Goal: Task Accomplishment & Management: Manage account settings

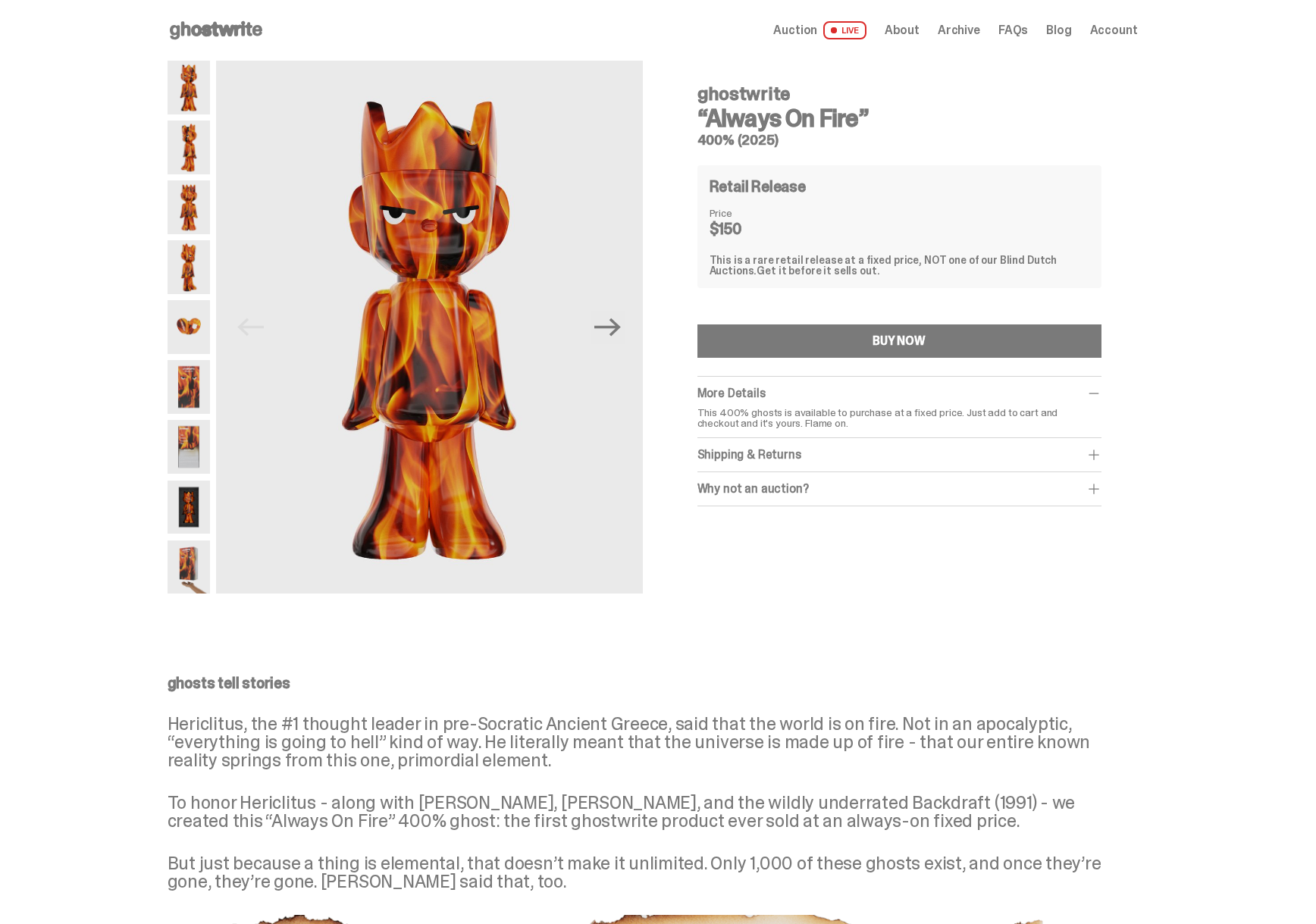
click at [1108, 36] on span "Account" at bounding box center [1113, 30] width 48 height 12
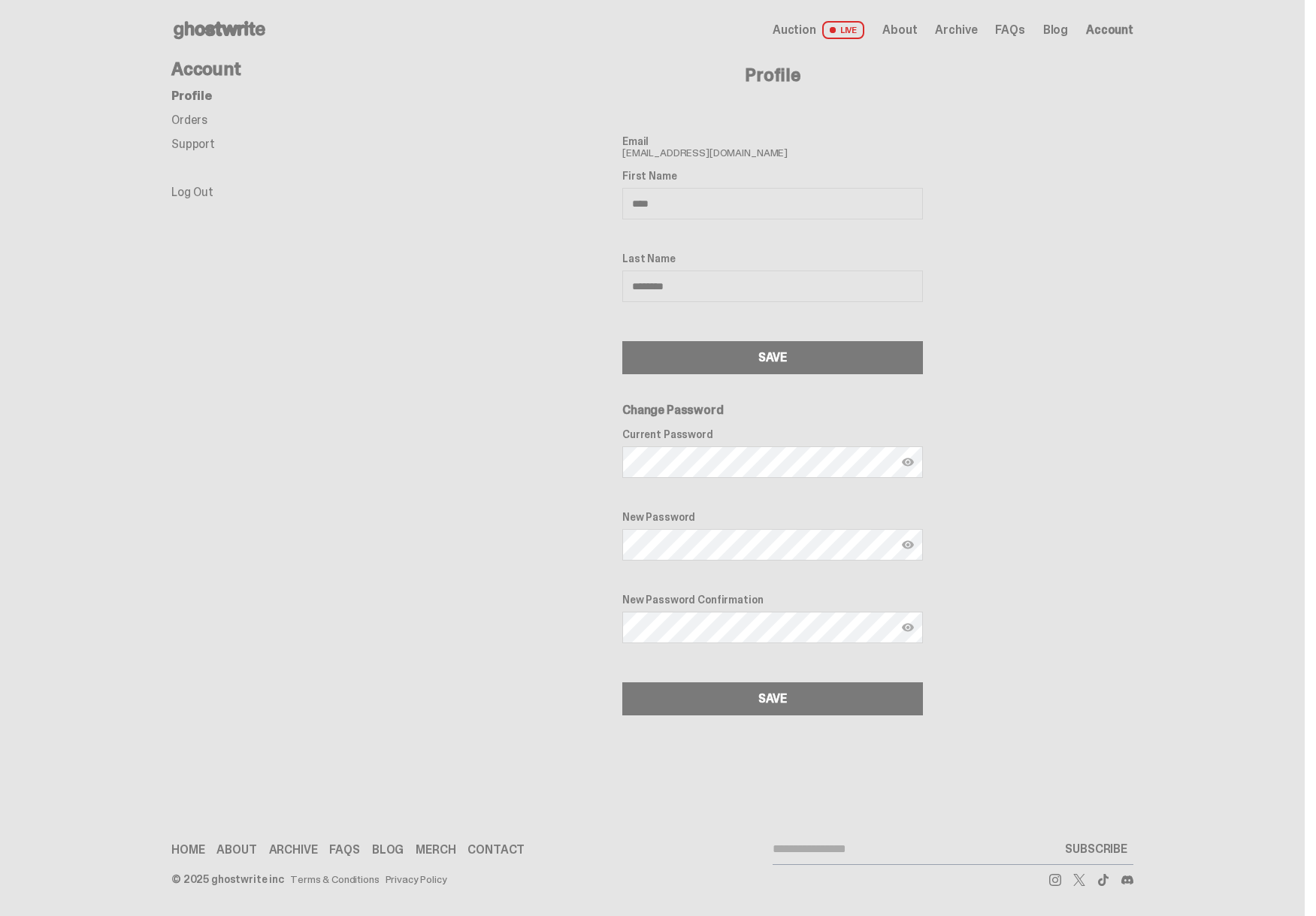
click at [194, 117] on link "Orders" at bounding box center [189, 120] width 36 height 15
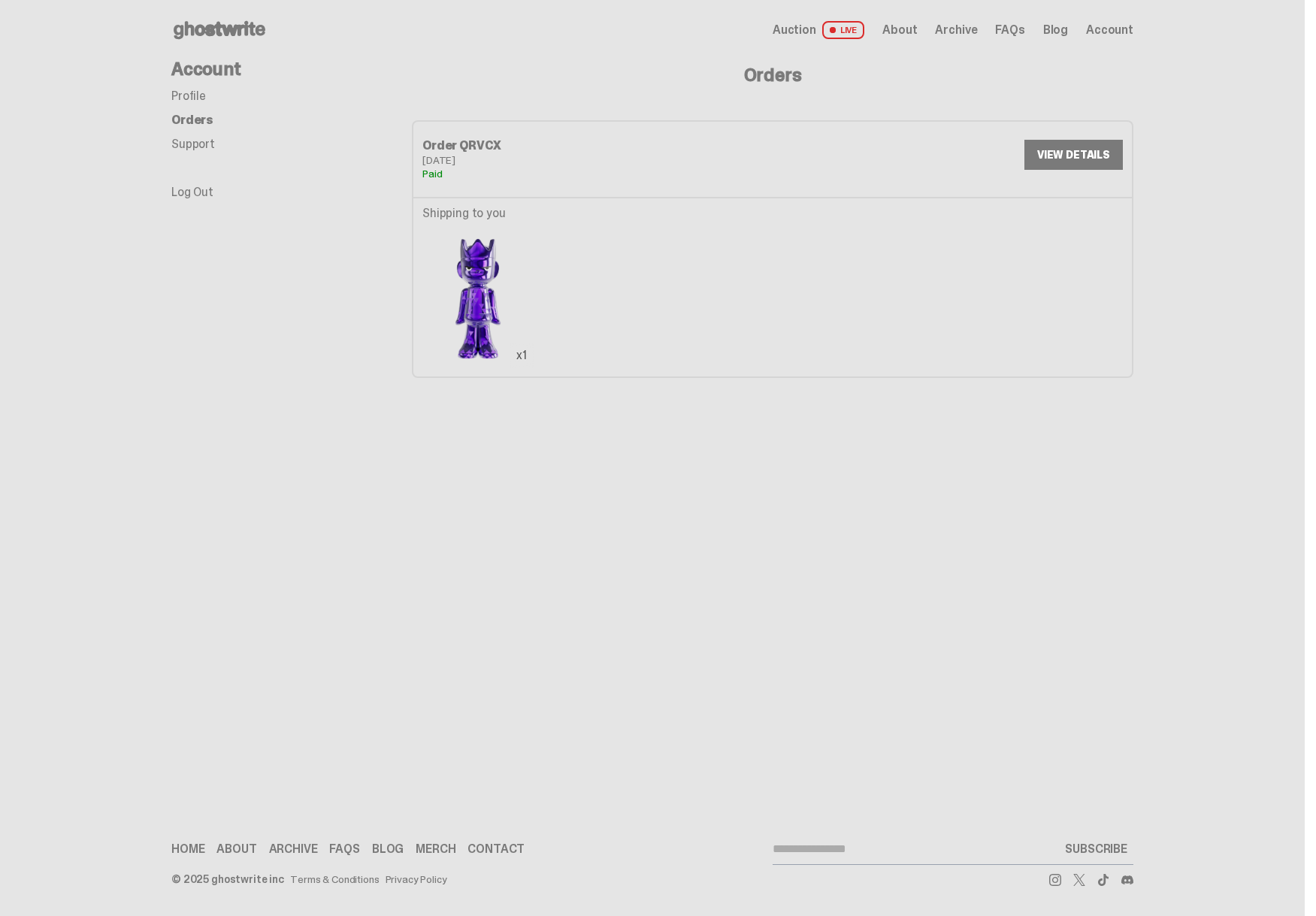
click at [474, 280] on img at bounding box center [478, 298] width 111 height 139
click at [1122, 154] on link "VIEW DETAILS" at bounding box center [1074, 154] width 99 height 30
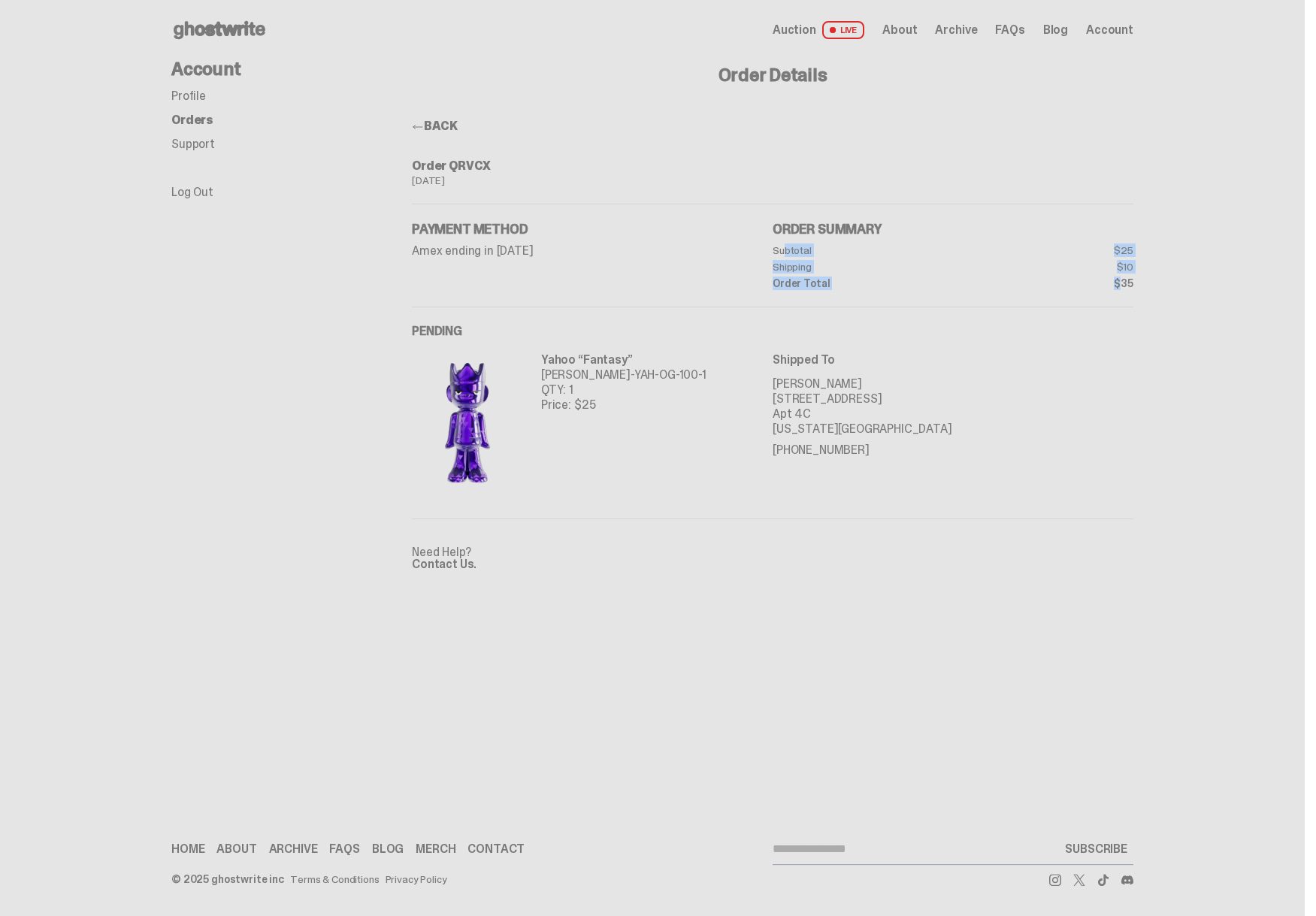
drag, startPoint x: 784, startPoint y: 253, endPoint x: 1119, endPoint y: 285, distance: 336.5
click at [1119, 285] on dl "Subtotal $25 Shipping $10 Order Total $35" at bounding box center [953, 266] width 361 height 44
click at [436, 563] on link "Contact Us." at bounding box center [444, 564] width 65 height 15
click at [460, 399] on img at bounding box center [467, 422] width 111 height 139
click at [587, 359] on p "Yahoo “Fantasy”" at bounding box center [623, 360] width 165 height 15
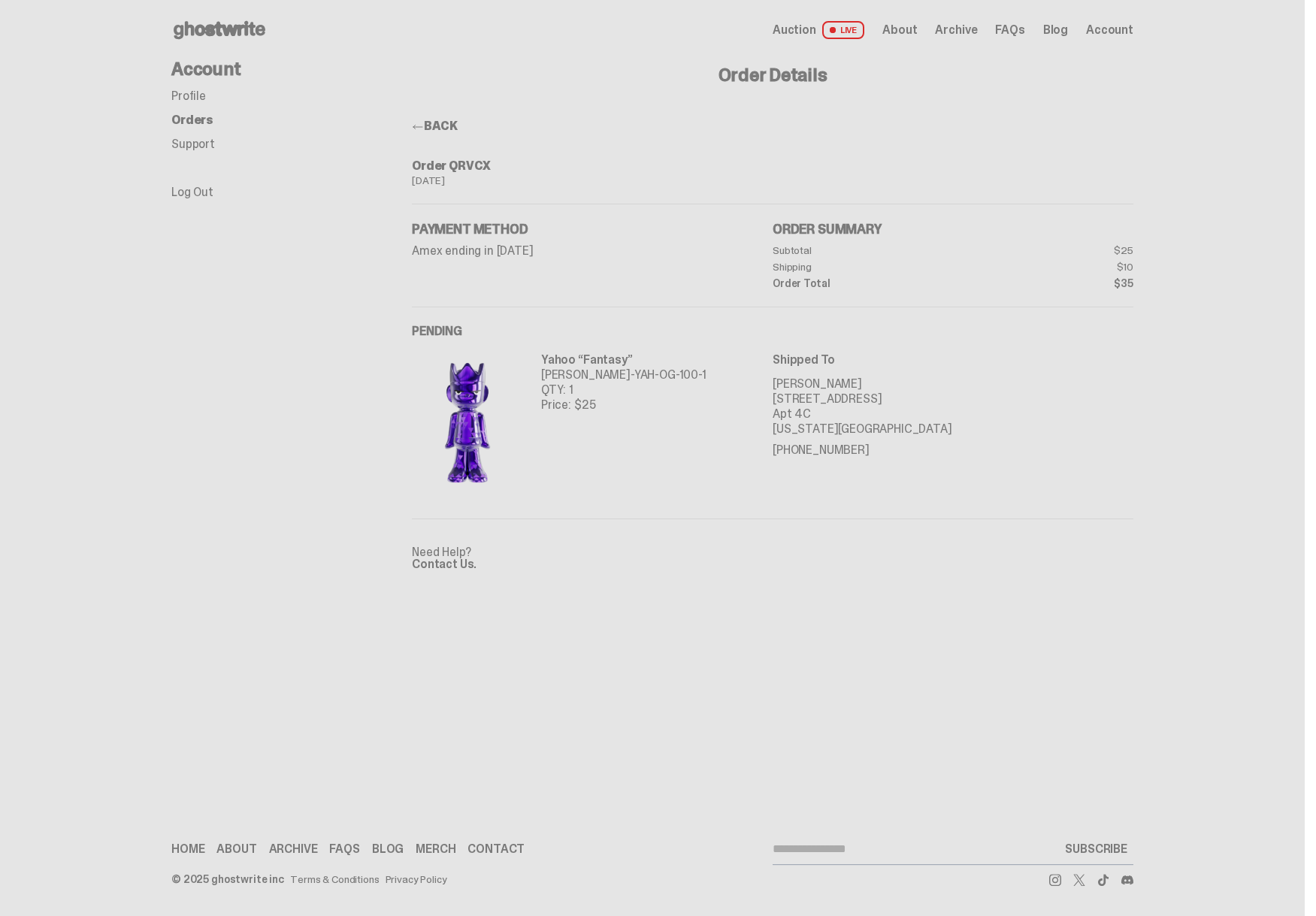
drag, startPoint x: 494, startPoint y: 412, endPoint x: 473, endPoint y: 412, distance: 21.0
click at [494, 412] on img at bounding box center [467, 422] width 111 height 139
click at [473, 412] on img at bounding box center [467, 422] width 111 height 139
click at [839, 19] on div "Open main menu Home Auction LIVE About Archive FAQs Blog Account" at bounding box center [652, 30] width 962 height 24
click at [803, 24] on span "Auction" at bounding box center [794, 30] width 44 height 12
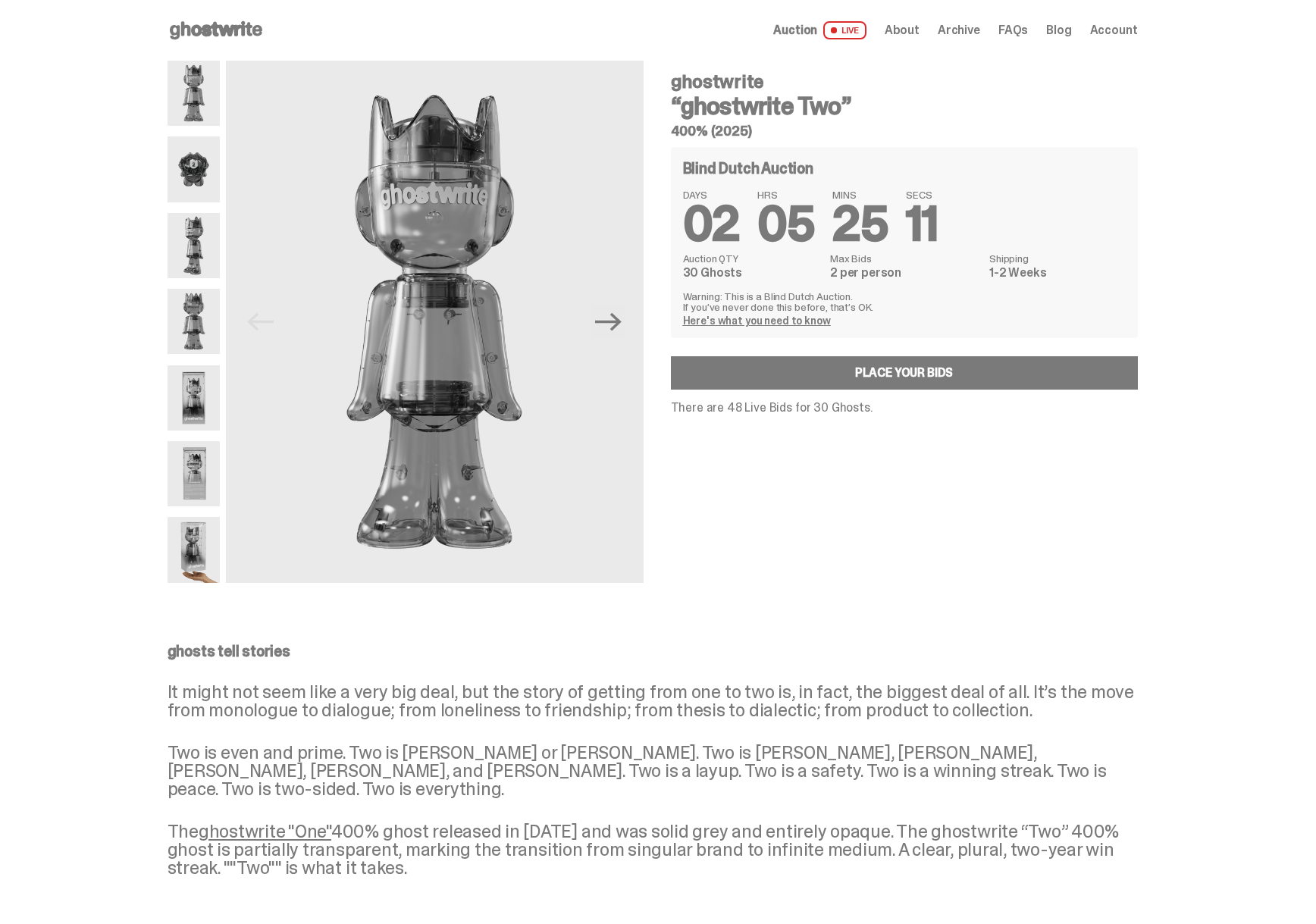
click at [971, 31] on span "Archive" at bounding box center [959, 30] width 43 height 12
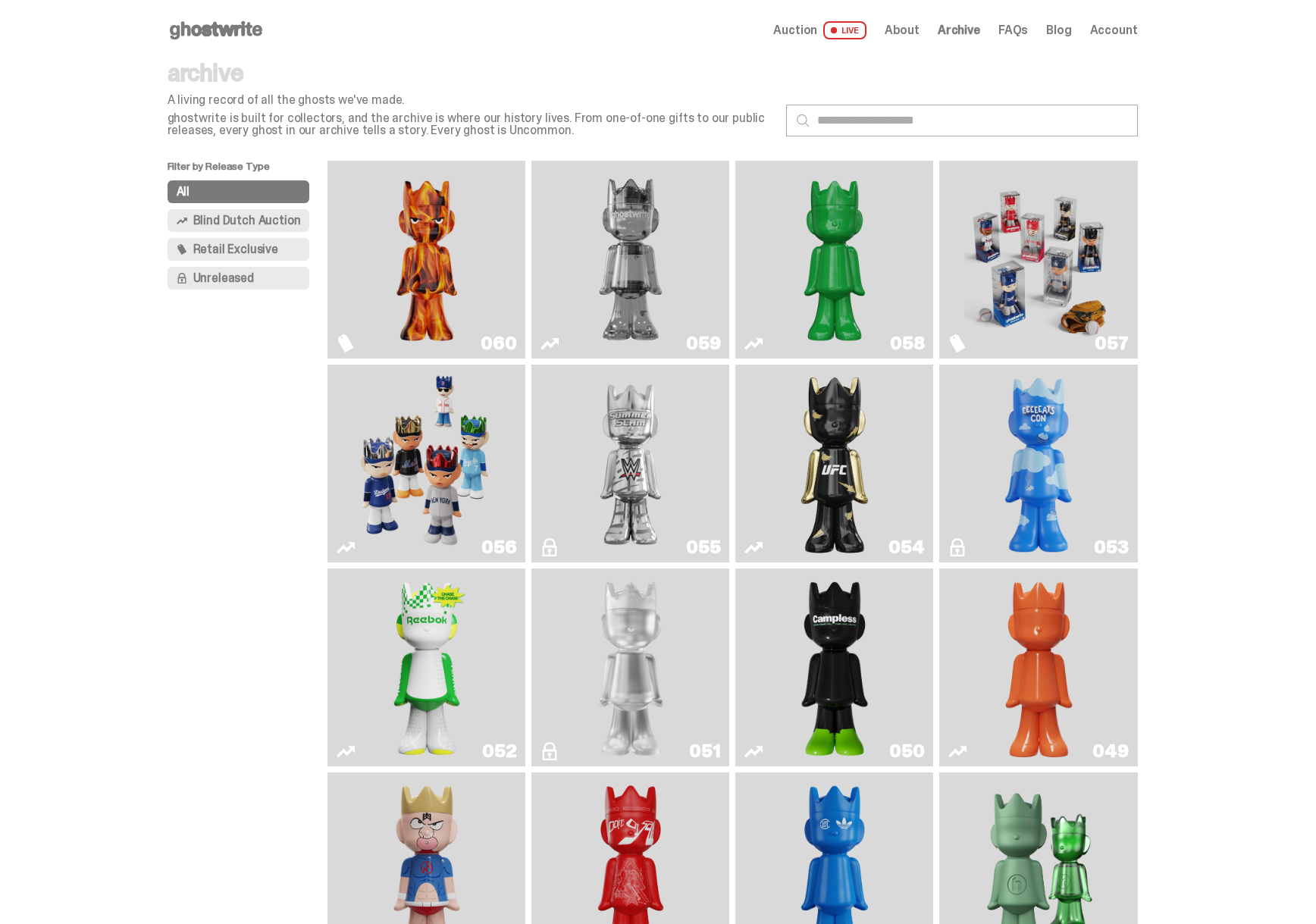
type input "**********"
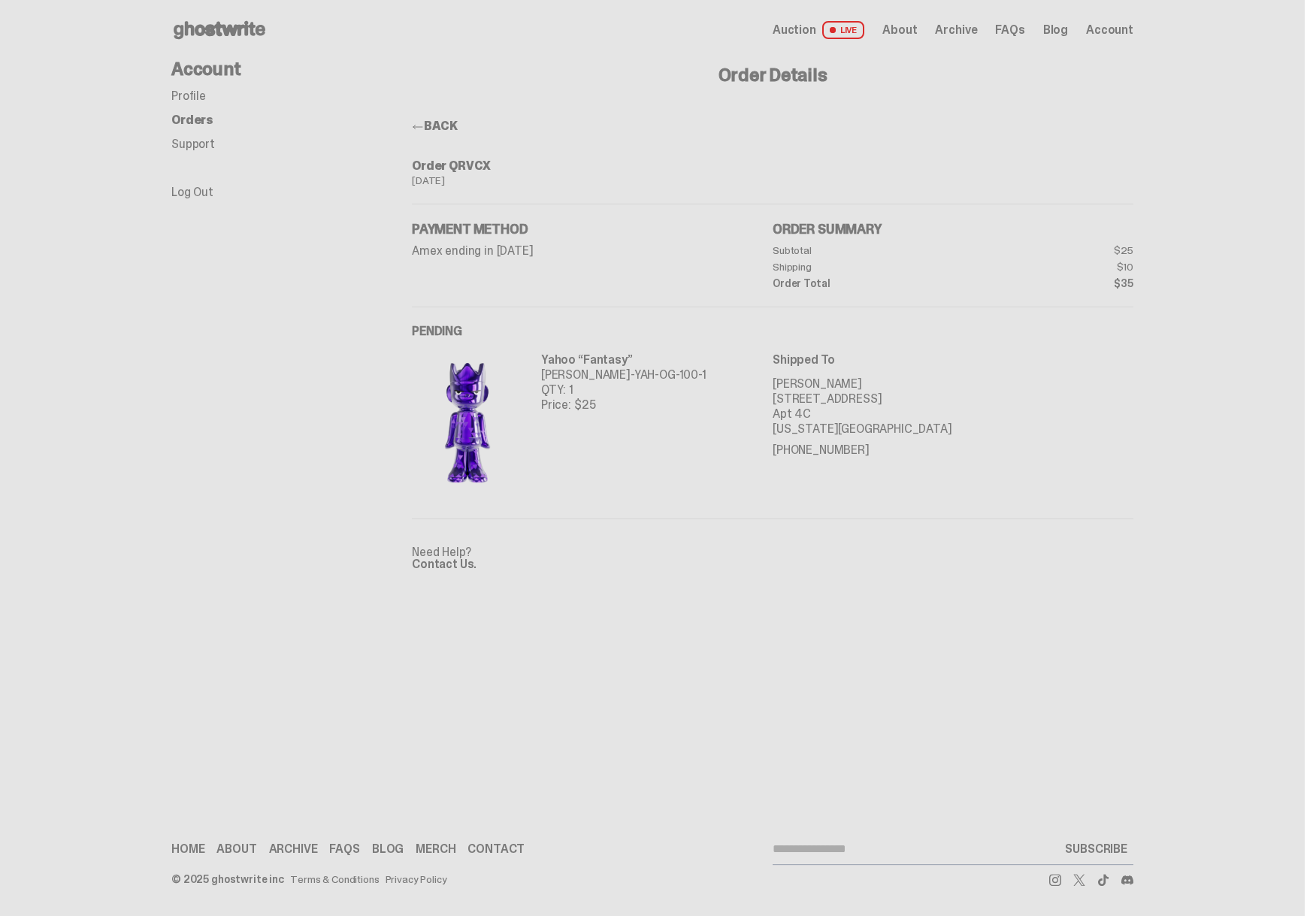
type input "**********"
click at [475, 391] on img at bounding box center [467, 422] width 111 height 139
click at [217, 24] on use at bounding box center [219, 30] width 92 height 18
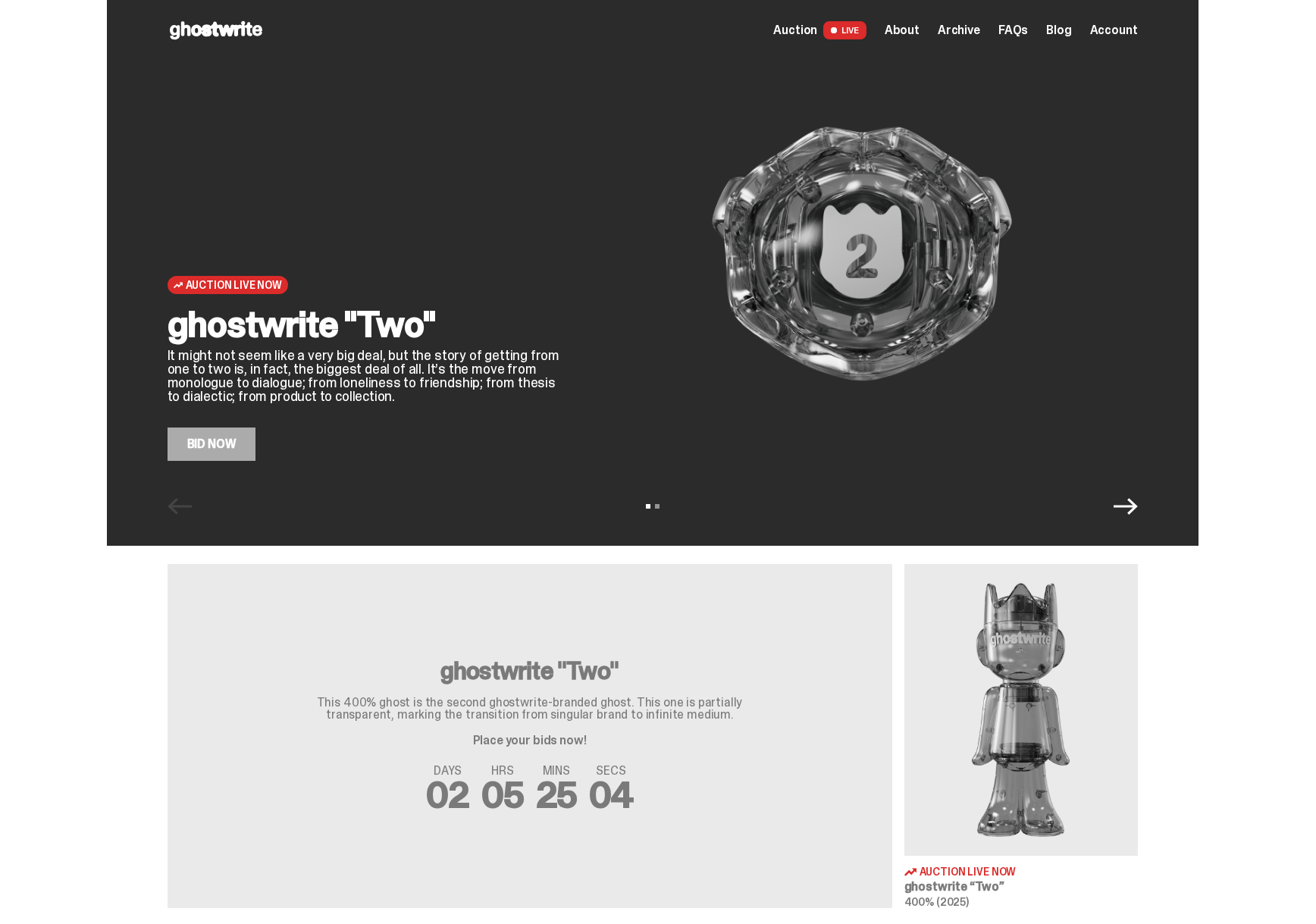
type input "**********"
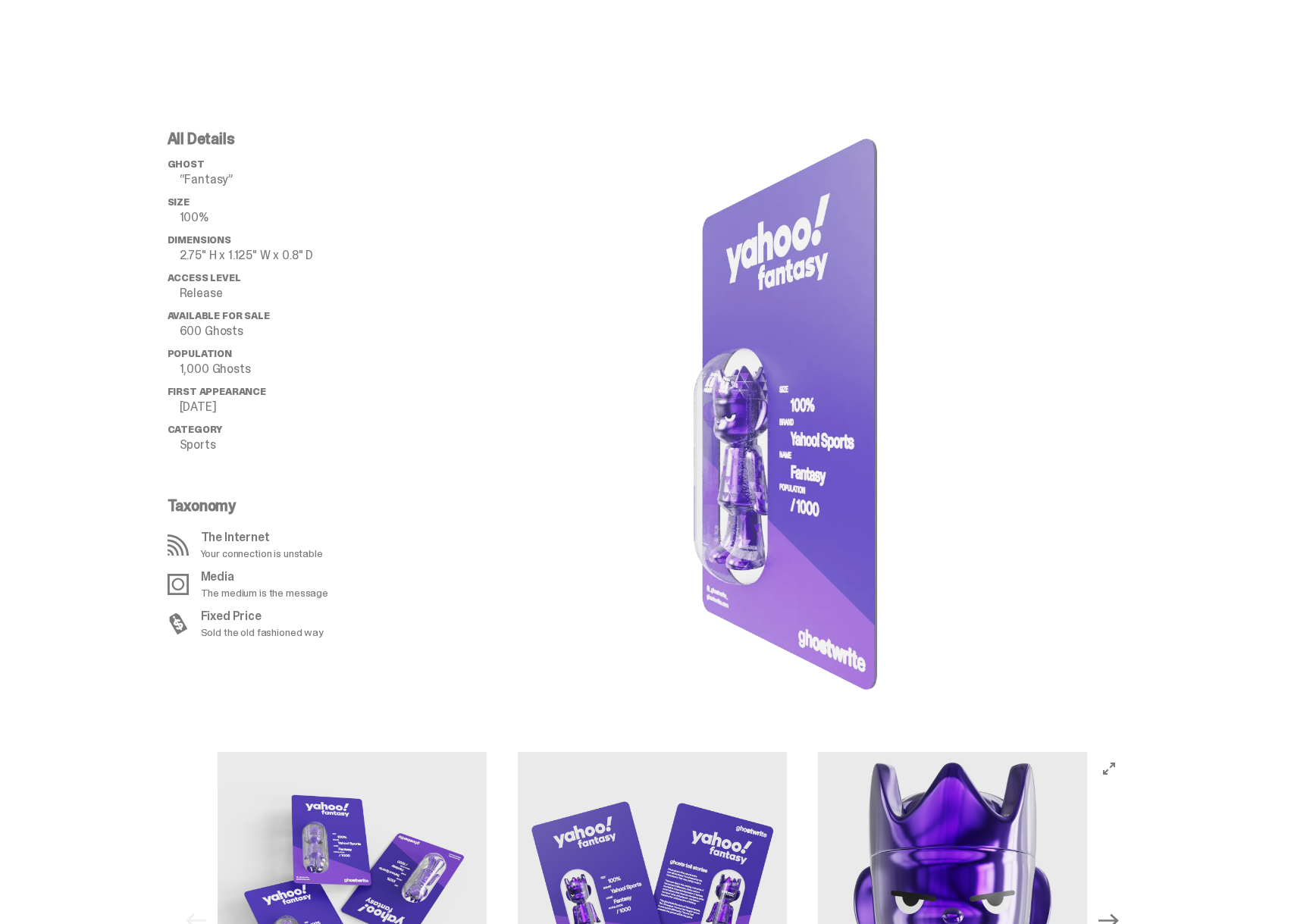
scroll to position [864, 0]
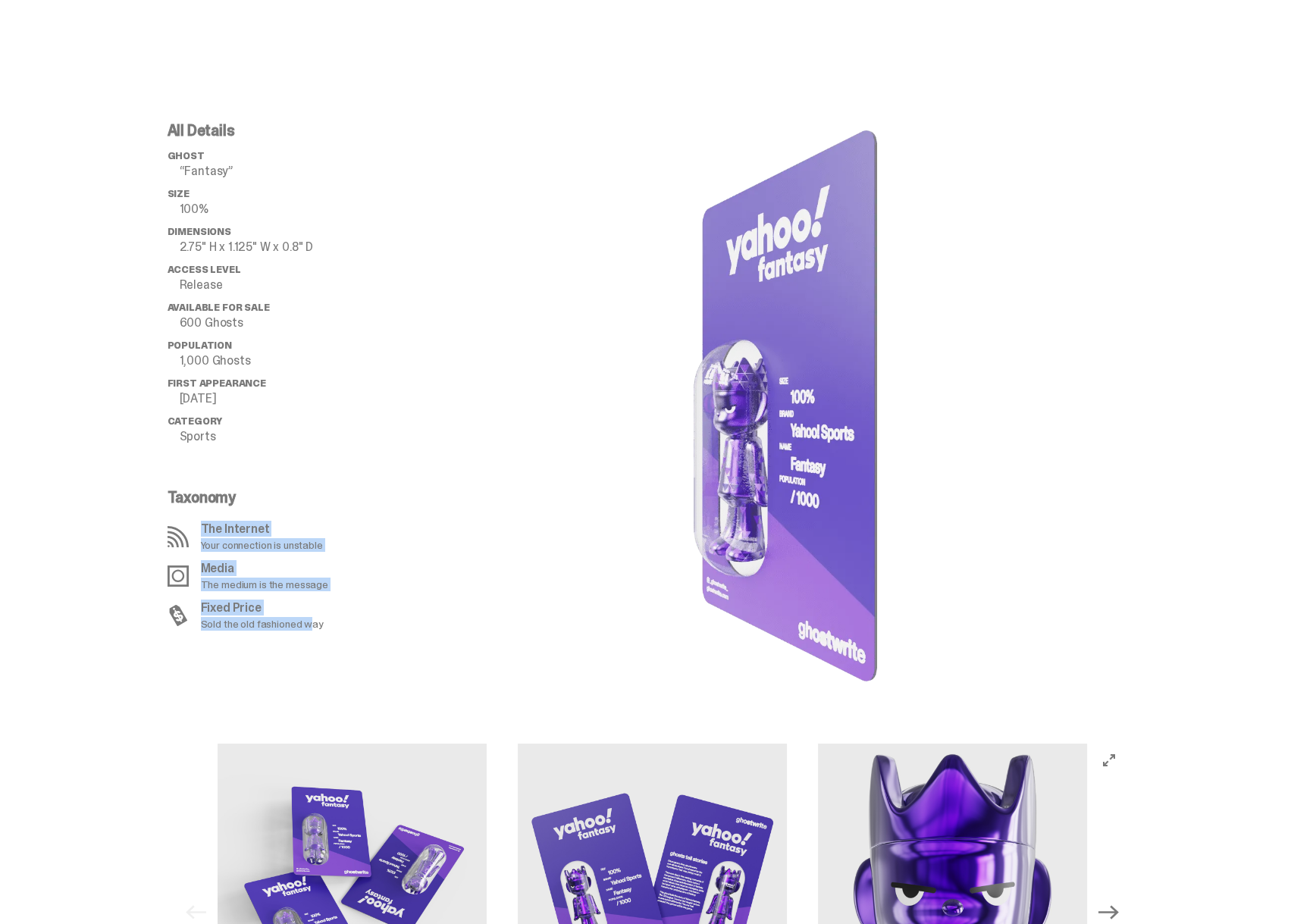
drag, startPoint x: 239, startPoint y: 606, endPoint x: 129, endPoint y: 533, distance: 132.0
click at [129, 533] on div "All Details ghost “Fantasy” Size 100% Dimensions 2.75" H x 1.125" W x 0.8" D Ac…" at bounding box center [652, 406] width 1304 height 639
click at [202, 532] on div "The Internet Your connection is unstable" at bounding box center [284, 537] width 233 height 27
drag, startPoint x: 188, startPoint y: 524, endPoint x: 351, endPoint y: 629, distance: 193.9
click at [351, 629] on div "All Details ghost “Fantasy” Size 100% Dimensions 2.75" H x 1.125" W x 0.8" D Ac…" at bounding box center [289, 406] width 243 height 566
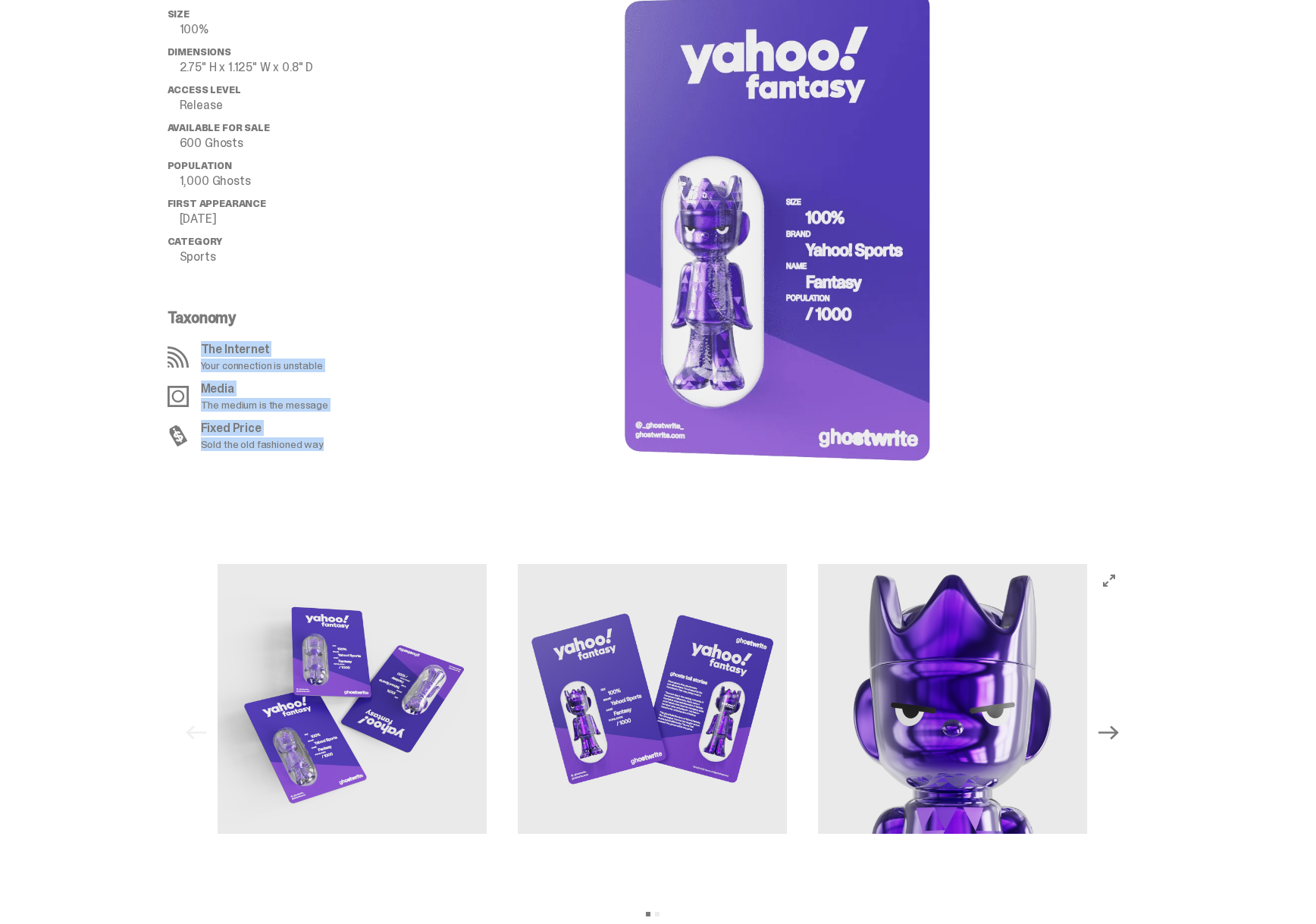
scroll to position [1180, 0]
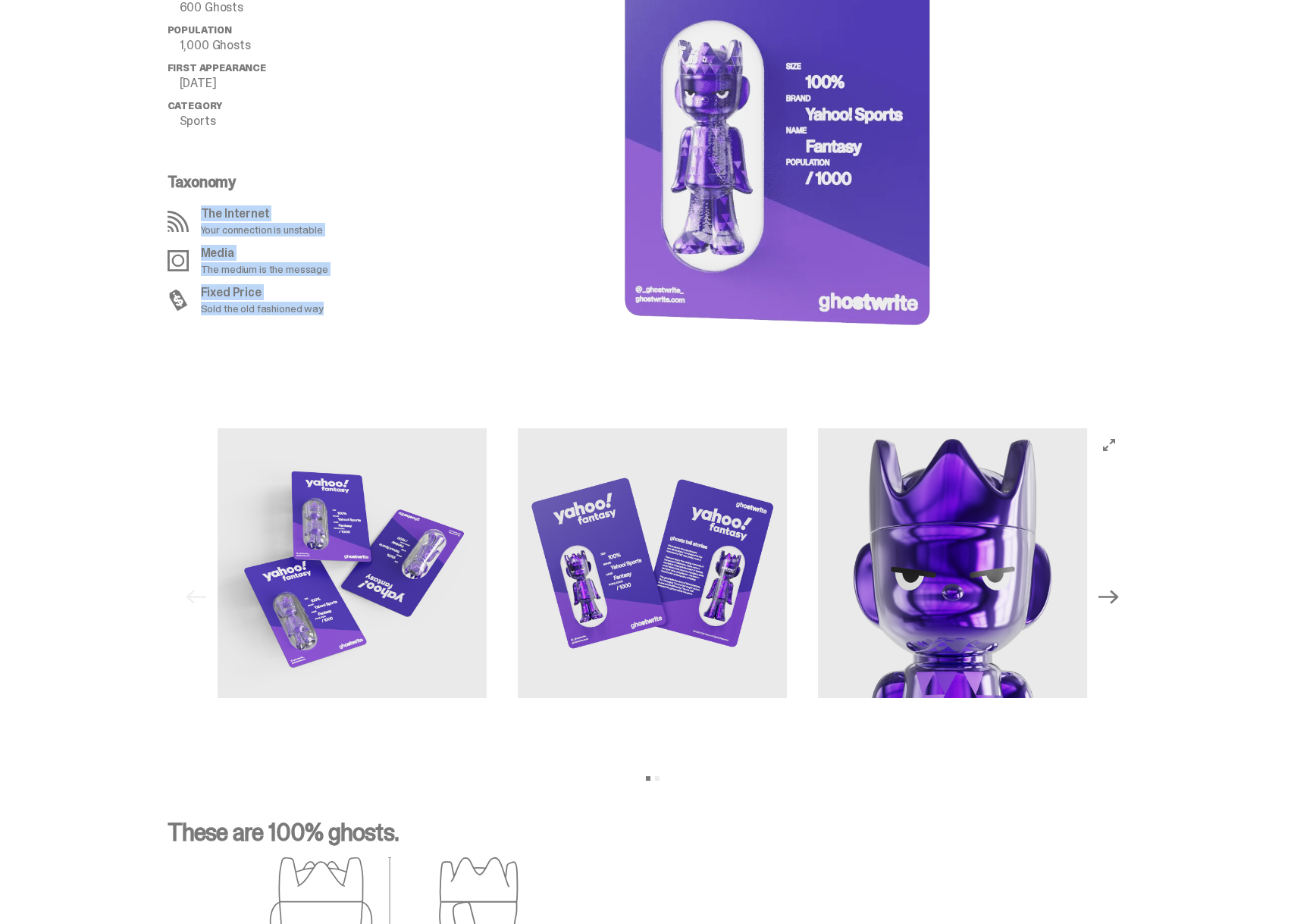
click at [1108, 599] on icon "Next" at bounding box center [1108, 596] width 20 height 20
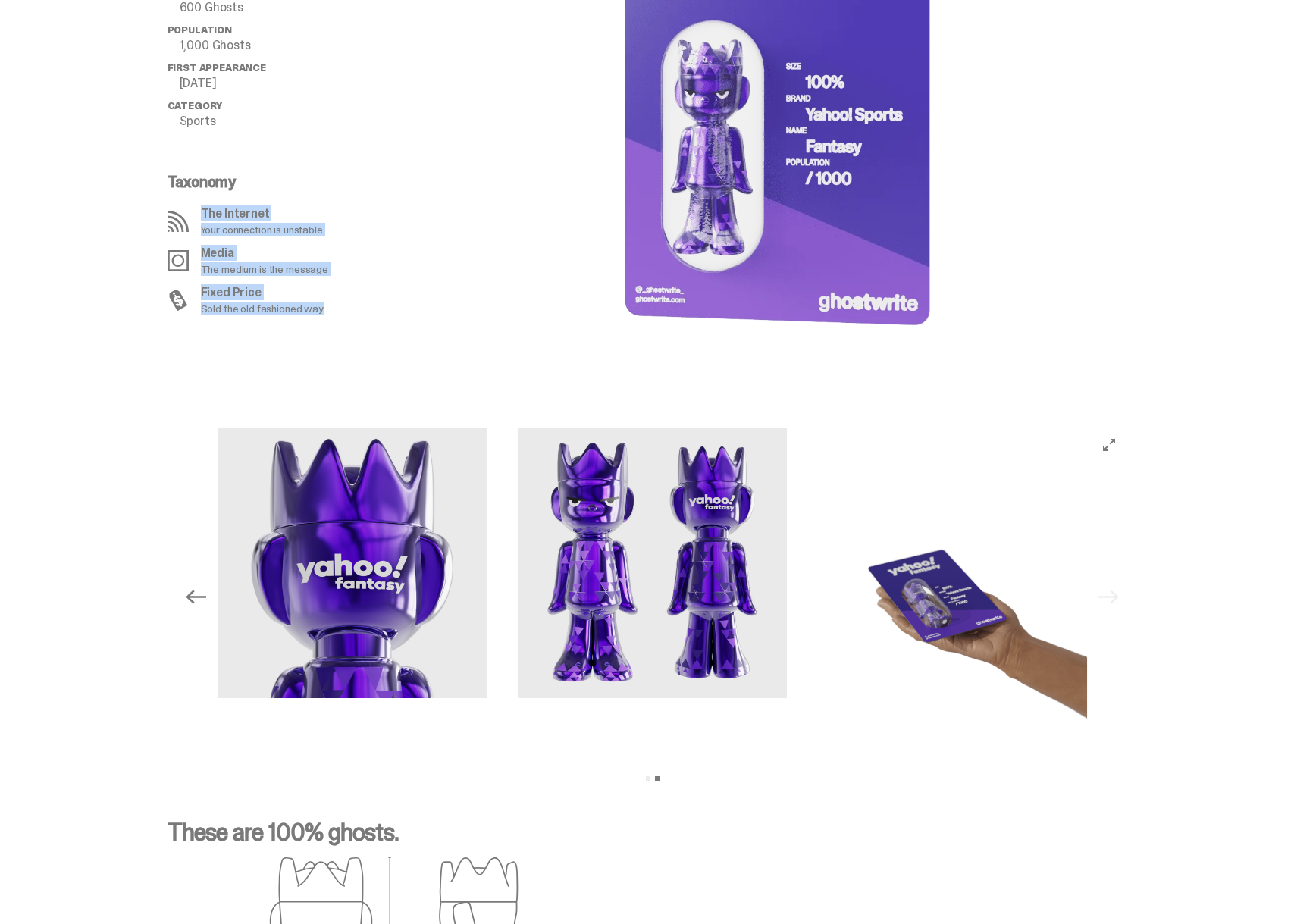
scroll to position [1451, 0]
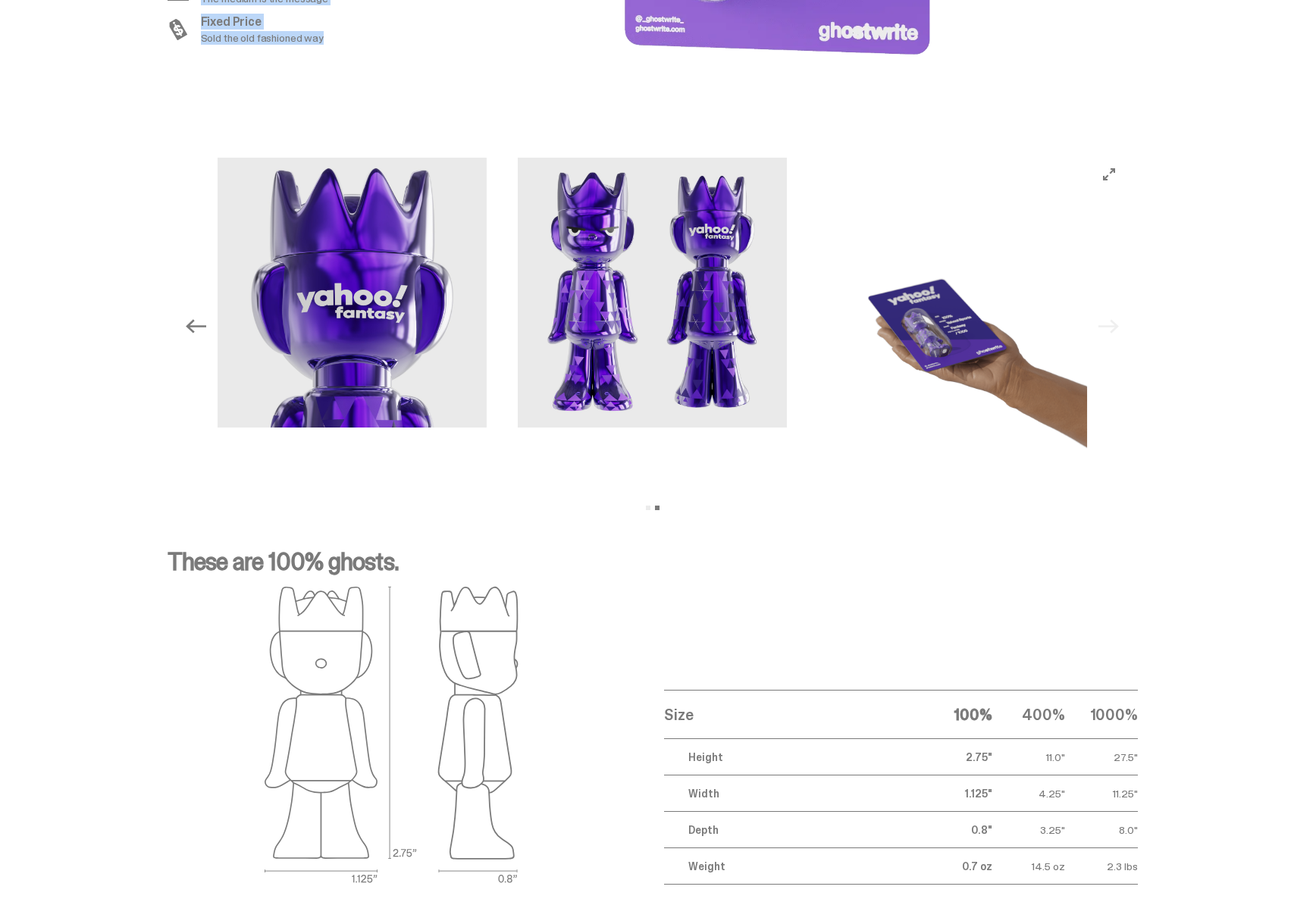
click at [942, 350] on img at bounding box center [952, 327] width 270 height 338
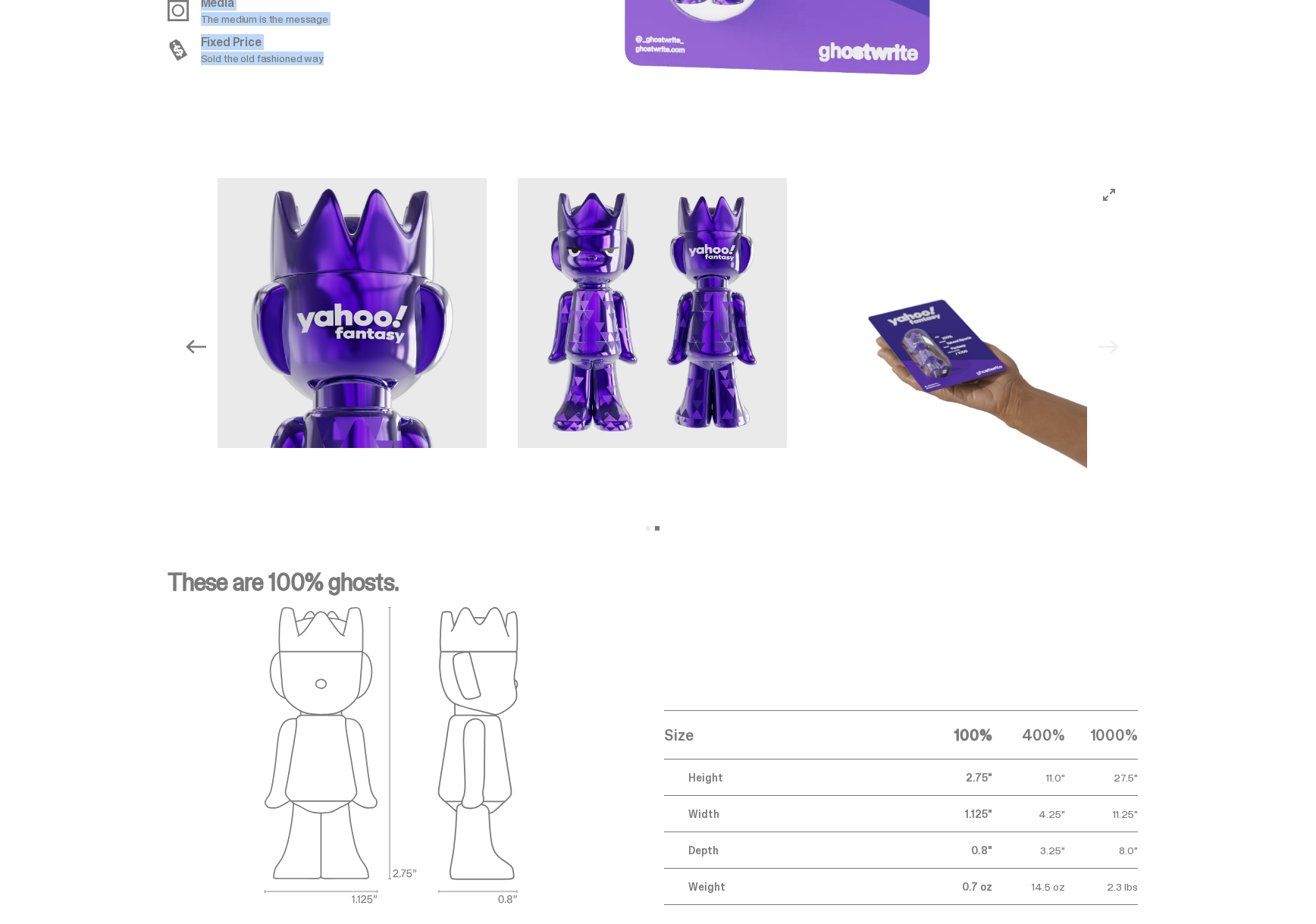
scroll to position [1272, 0]
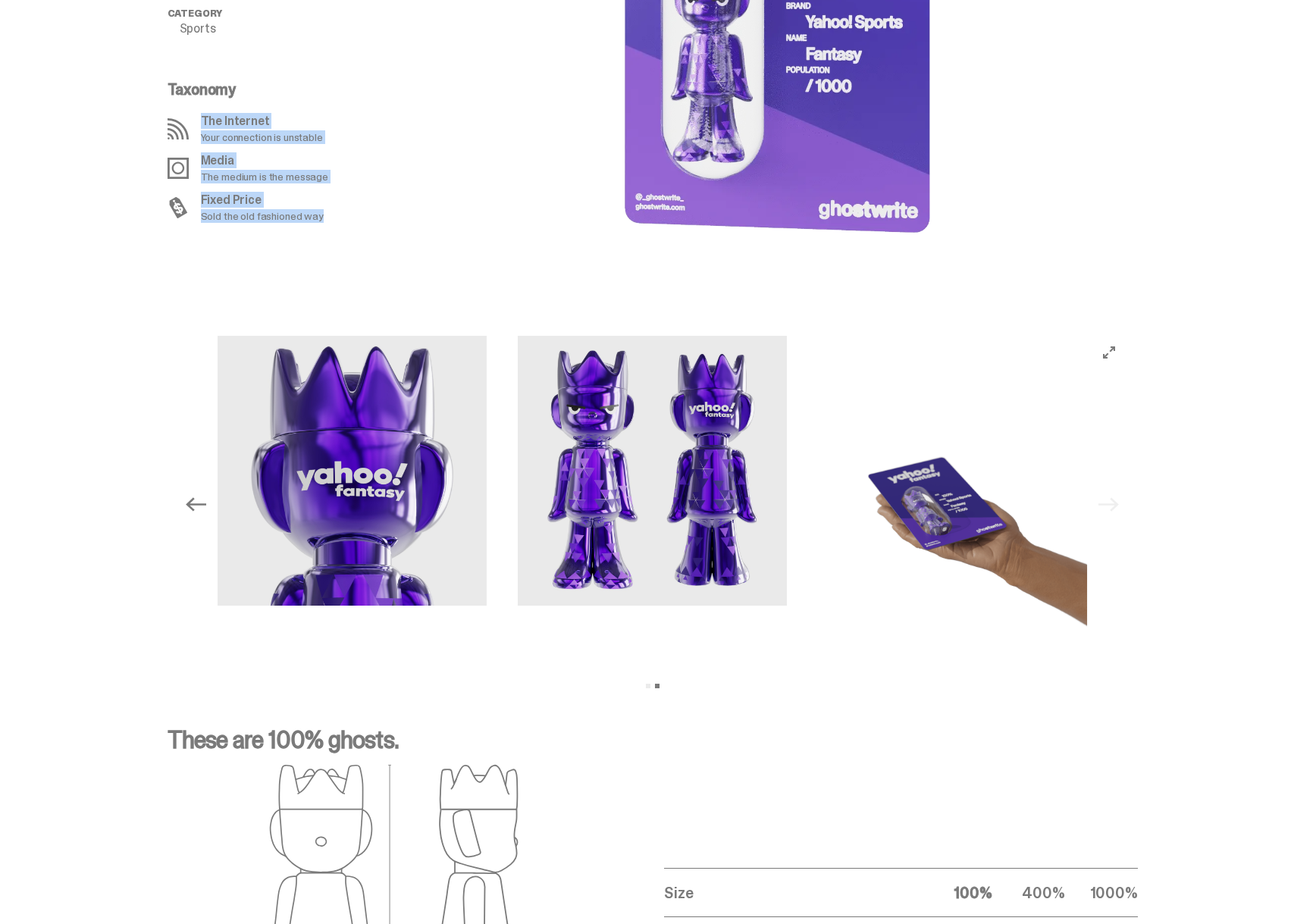
click at [189, 507] on button "Previous" at bounding box center [196, 503] width 33 height 33
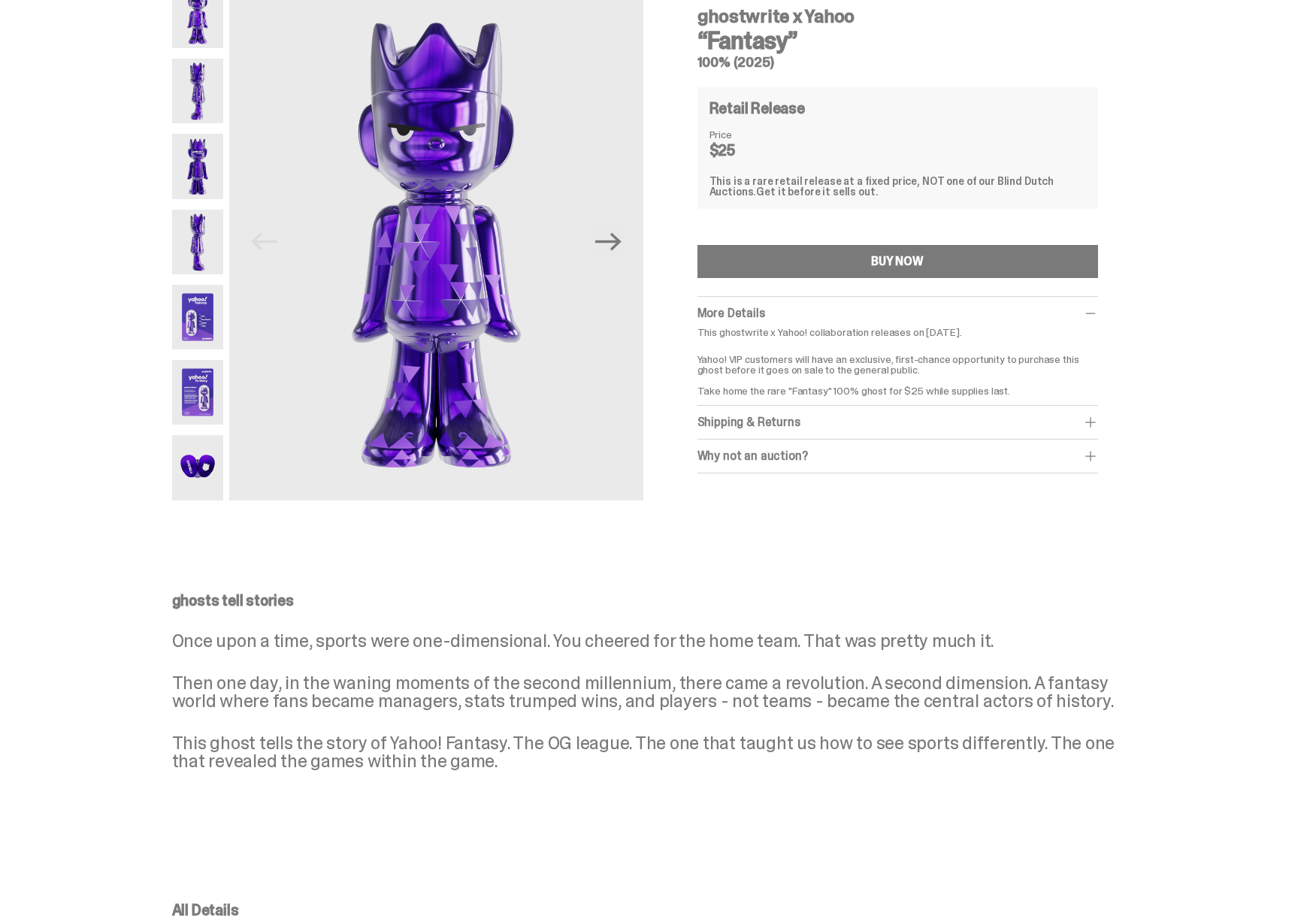
scroll to position [0, 0]
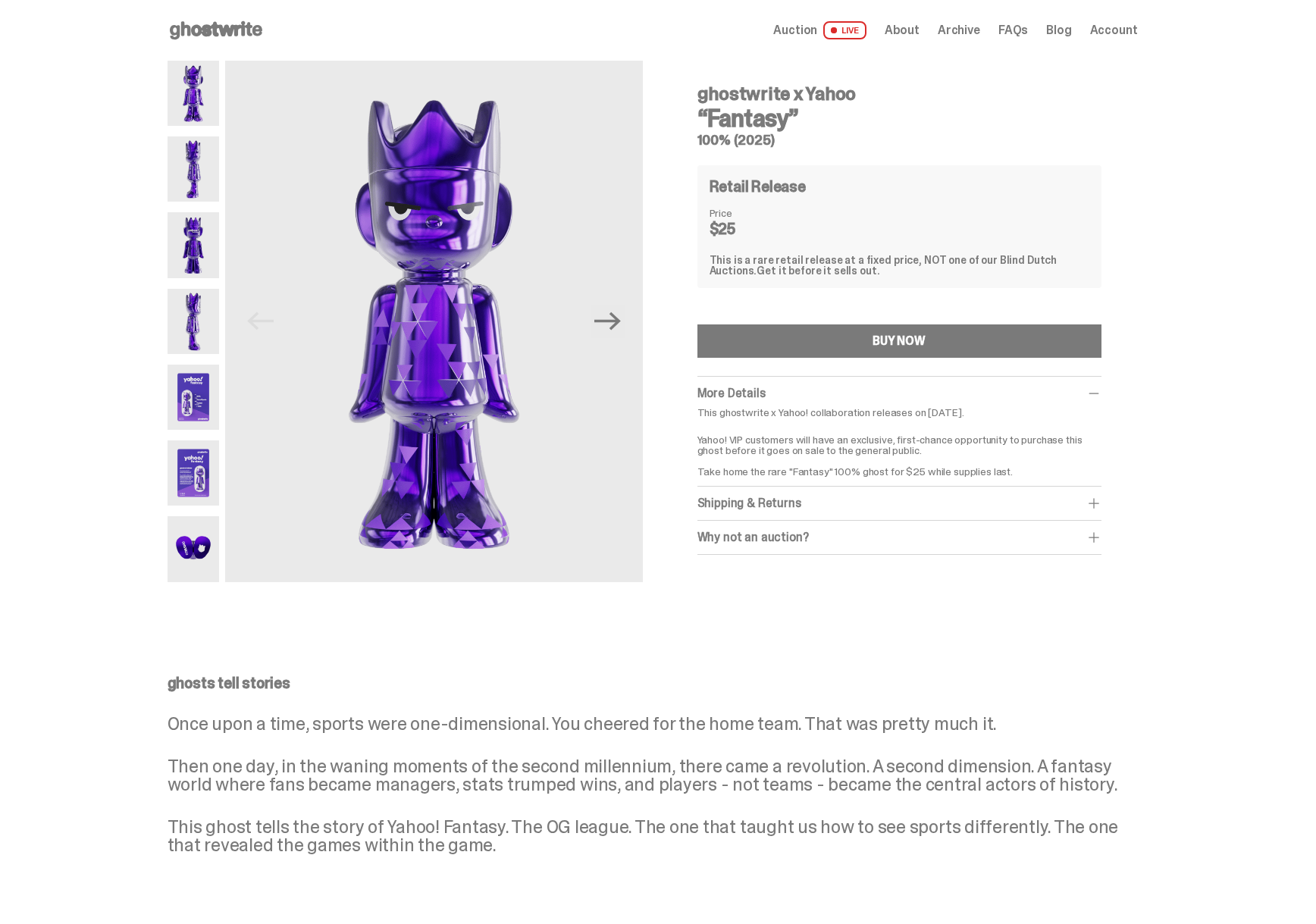
click at [919, 35] on span "About" at bounding box center [902, 30] width 35 height 12
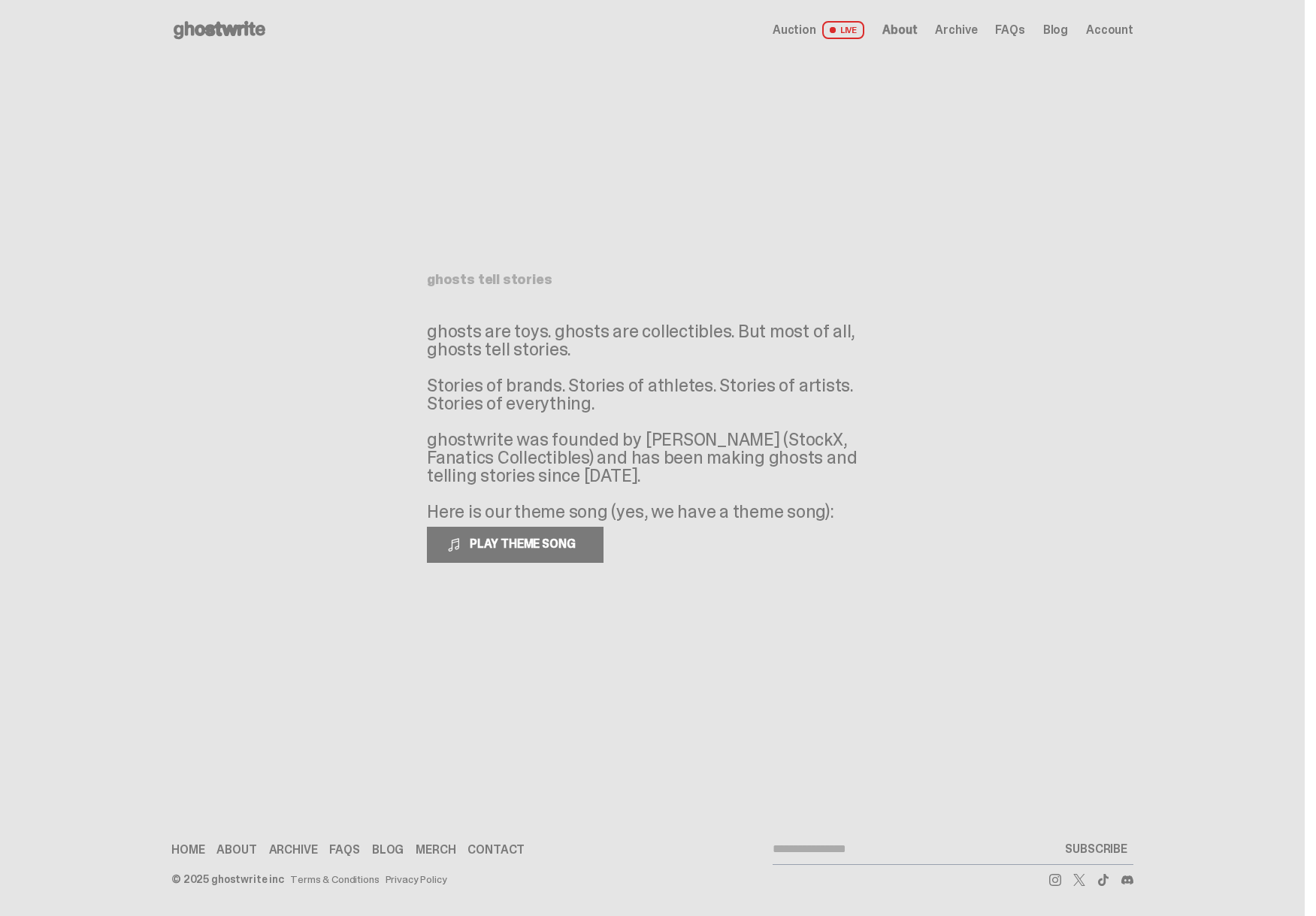
type input "**********"
